Goal: Task Accomplishment & Management: Use online tool/utility

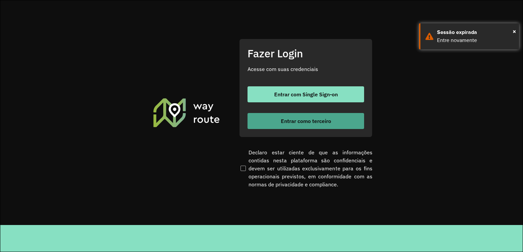
click at [307, 121] on span "Entrar como terceiro" at bounding box center [306, 120] width 50 height 5
